Goal: Register for event/course

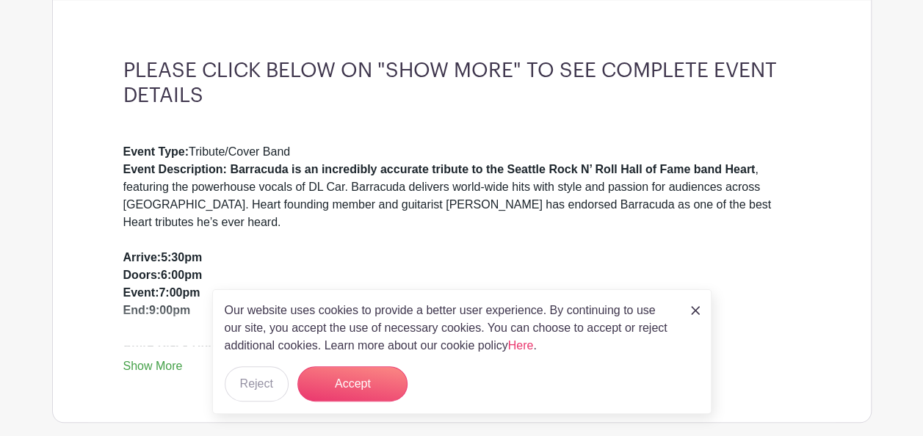
scroll to position [440, 0]
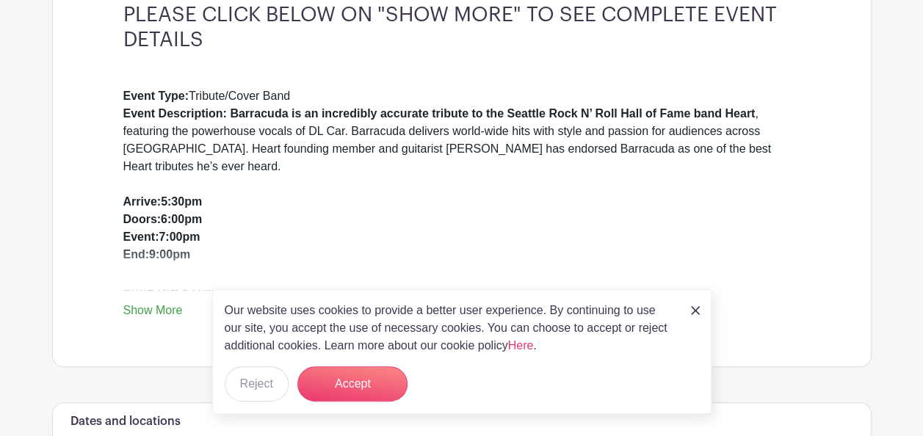
click at [696, 310] on img at bounding box center [695, 310] width 9 height 9
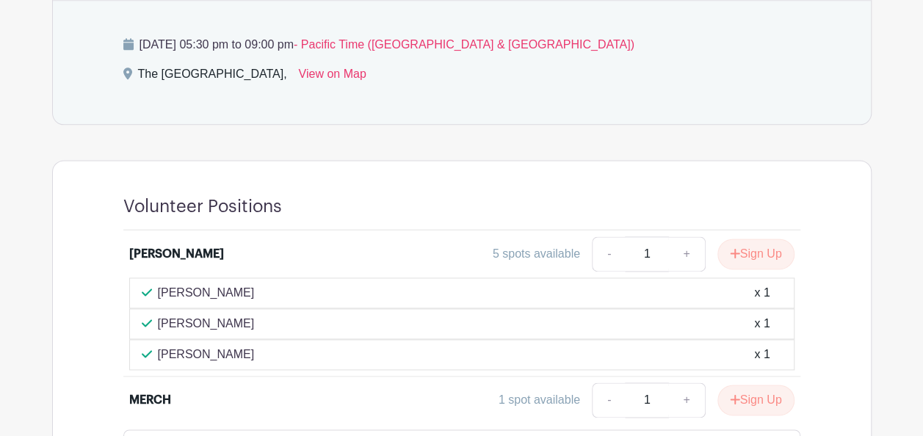
scroll to position [954, 0]
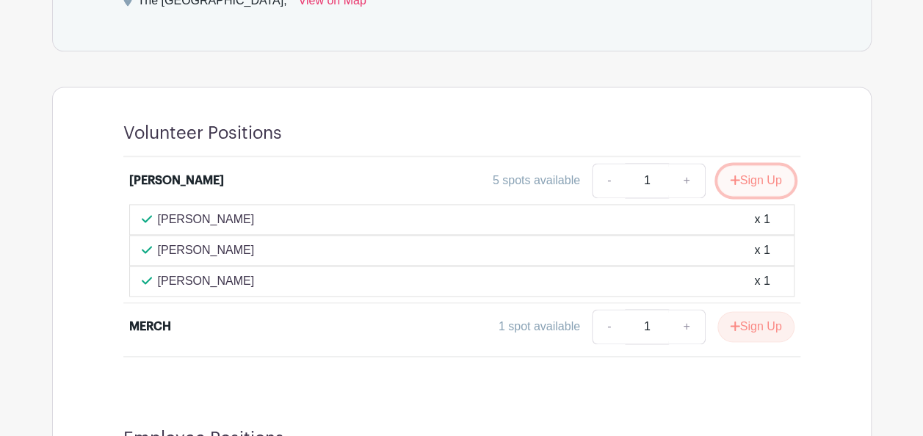
click at [750, 181] on button "Sign Up" at bounding box center [755, 180] width 77 height 31
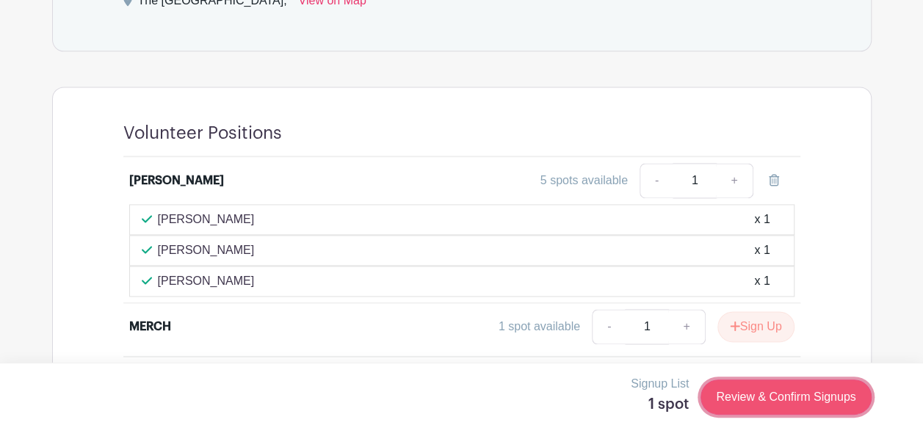
click at [758, 392] on link "Review & Confirm Signups" at bounding box center [785, 396] width 170 height 35
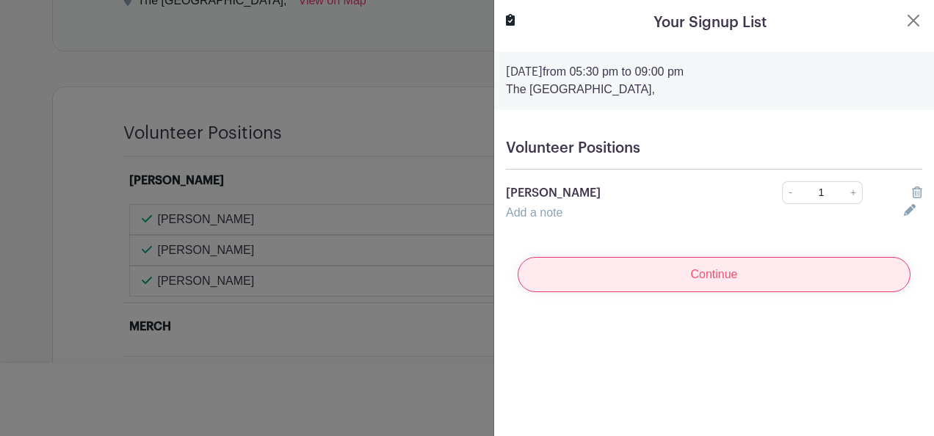
click at [692, 279] on input "Continue" at bounding box center [713, 274] width 393 height 35
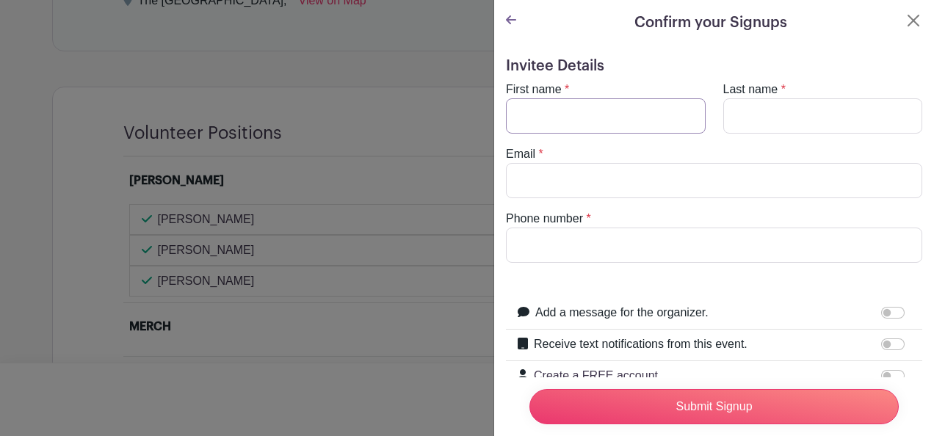
click at [531, 116] on input "First name" at bounding box center [606, 115] width 200 height 35
type input "Lynne"
type input "Kelton"
type input "lynneinmerlin@hotmail.com"
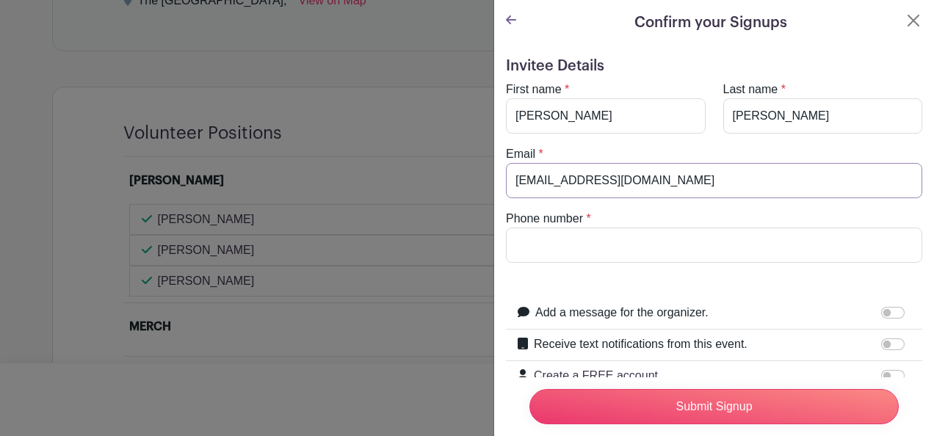
type input "5412188033"
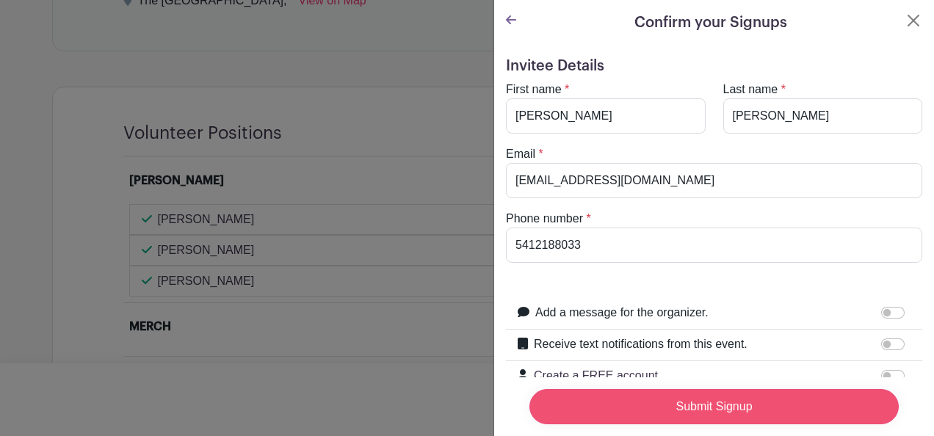
click at [663, 393] on input "Submit Signup" at bounding box center [713, 406] width 369 height 35
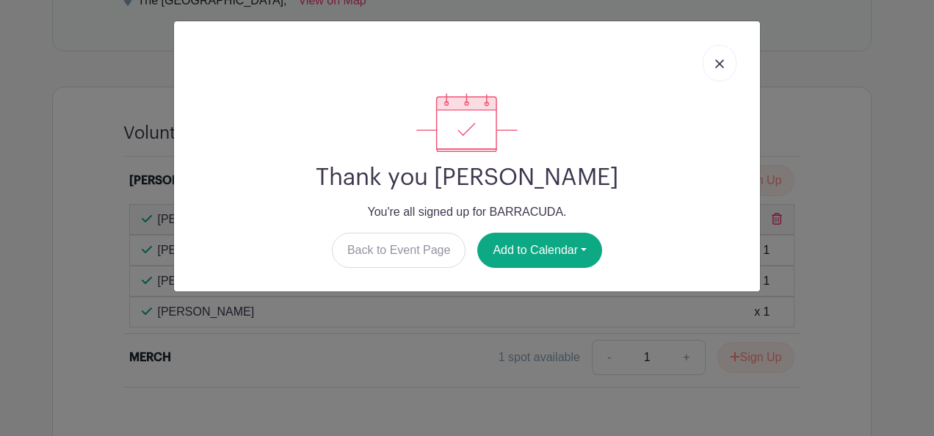
click at [719, 59] on img at bounding box center [719, 63] width 9 height 9
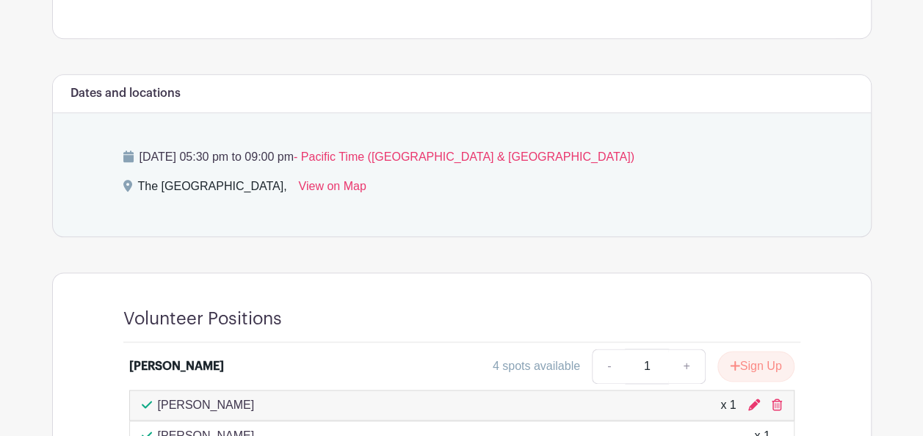
scroll to position [734, 0]
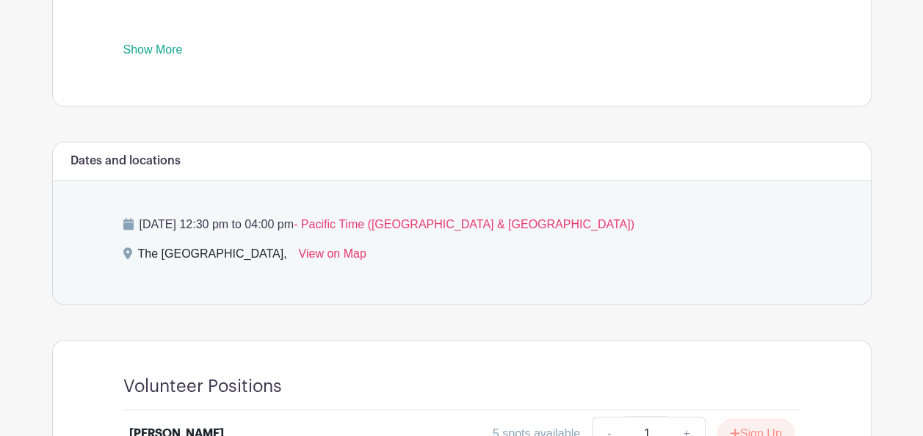
scroll to position [637, 0]
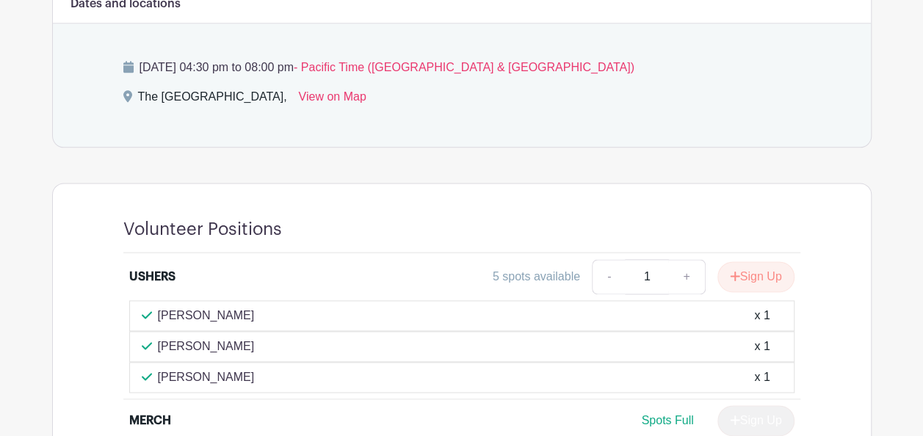
scroll to position [881, 0]
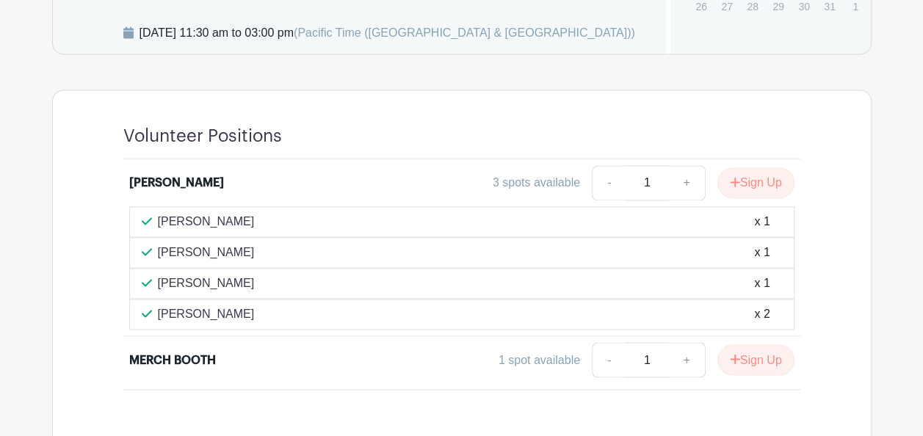
scroll to position [1027, 0]
